Goal: Transaction & Acquisition: Book appointment/travel/reservation

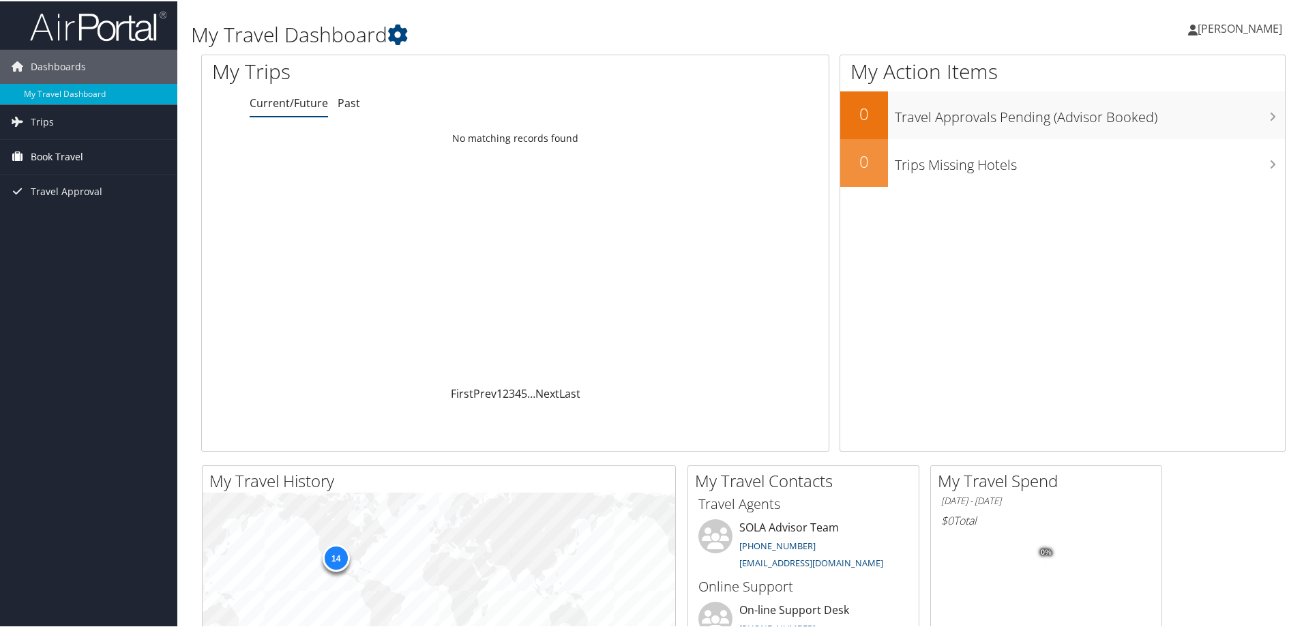
click at [51, 152] on span "Book Travel" at bounding box center [57, 156] width 53 height 34
click at [80, 201] on link "Book/Manage Online Trips" at bounding box center [88, 203] width 177 height 20
